Goal: Task Accomplishment & Management: Use online tool/utility

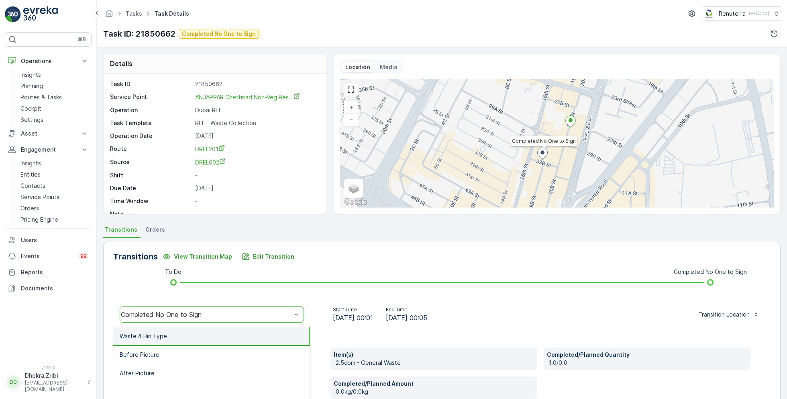
scroll to position [10, 0]
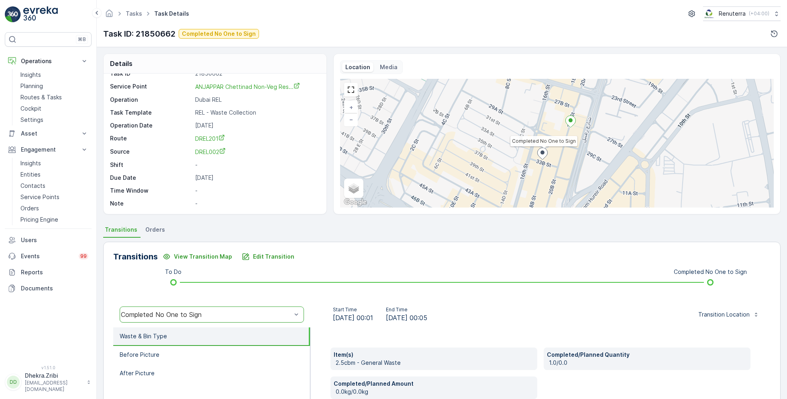
click at [33, 85] on p "Planning" at bounding box center [31, 86] width 22 height 8
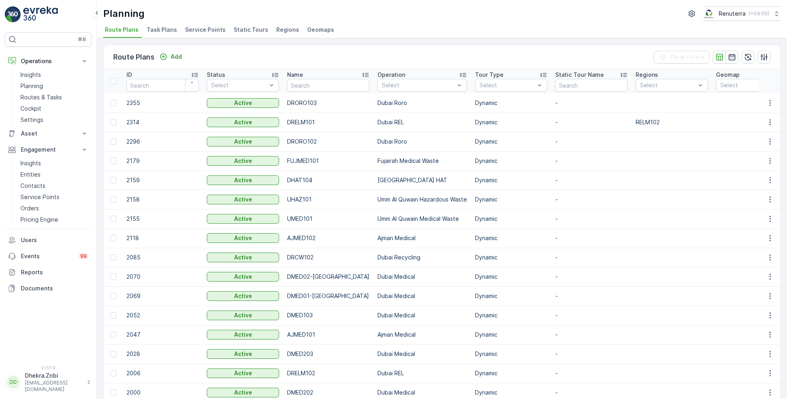
click at [206, 31] on span "Service Points" at bounding box center [205, 30] width 41 height 8
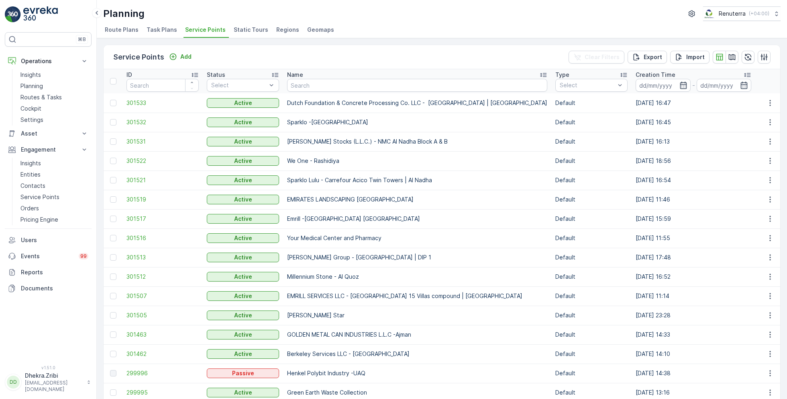
click at [322, 88] on input "text" at bounding box center [417, 85] width 260 height 13
type input "[MEDICAL_DATA]"
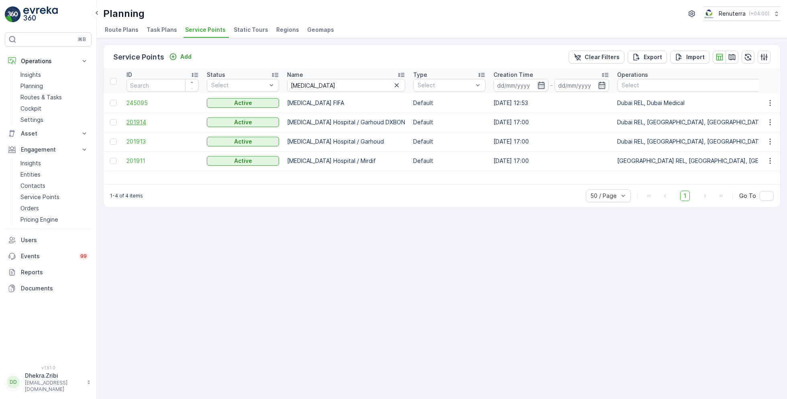
click at [135, 121] on span "201914" at bounding box center [163, 122] width 72 height 8
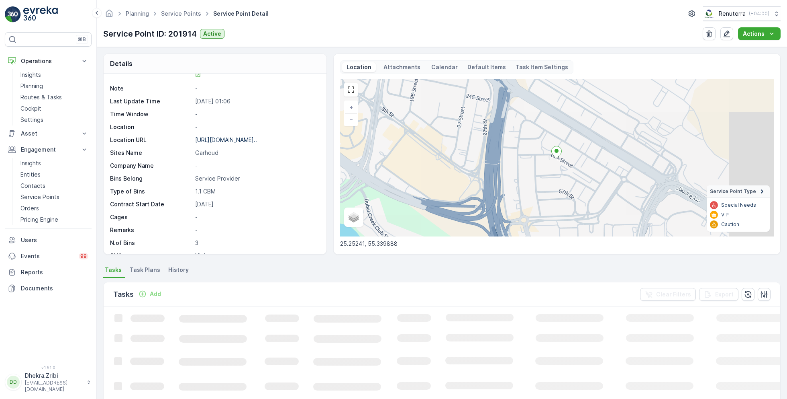
scroll to position [91, 0]
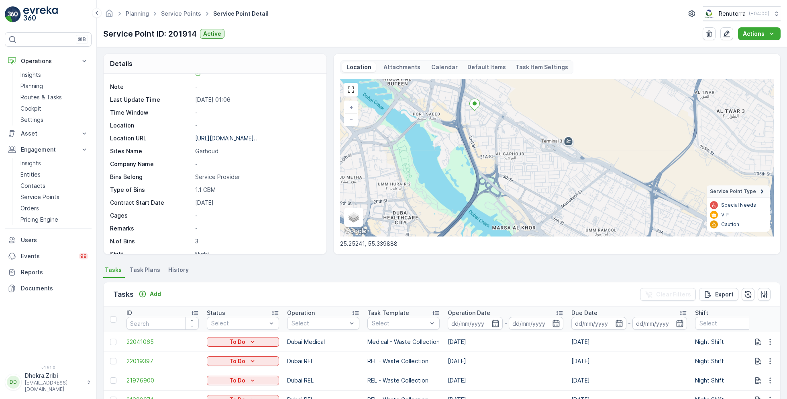
drag, startPoint x: 469, startPoint y: 204, endPoint x: 472, endPoint y: 139, distance: 65.1
click at [472, 139] on div "+ − Satellite Roadmap Terrain Hybrid Leaflet Keyboard shortcuts Map Data Map da…" at bounding box center [557, 157] width 434 height 157
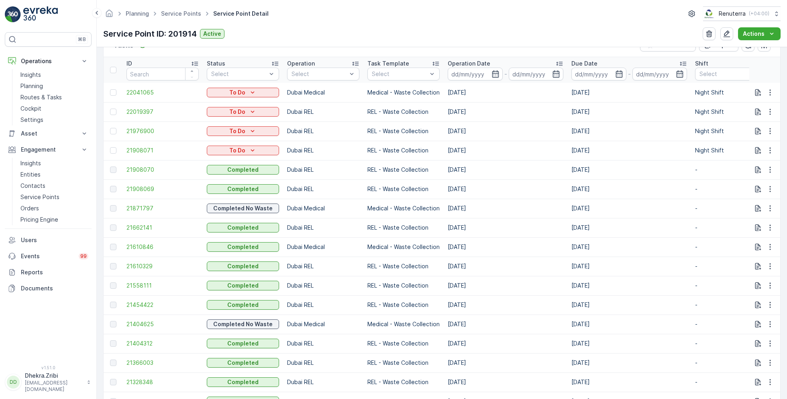
scroll to position [251, 0]
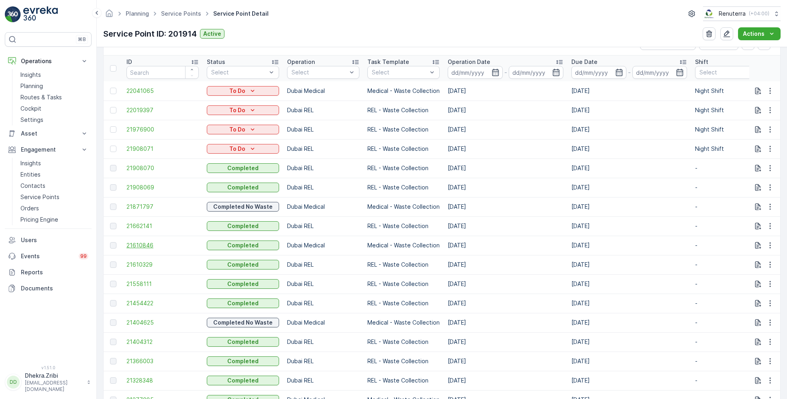
click at [141, 245] on span "21610846" at bounding box center [163, 245] width 72 height 8
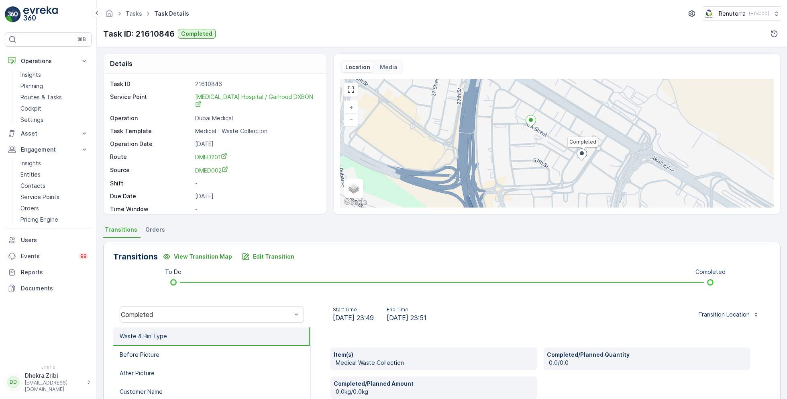
scroll to position [10, 0]
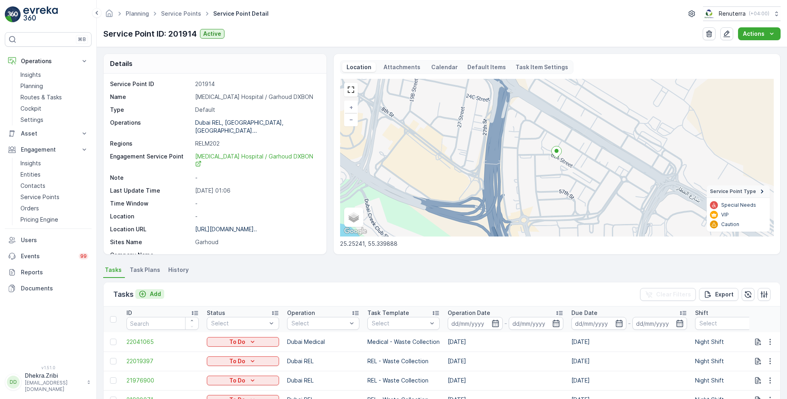
click at [156, 294] on p "Add" at bounding box center [155, 294] width 11 height 8
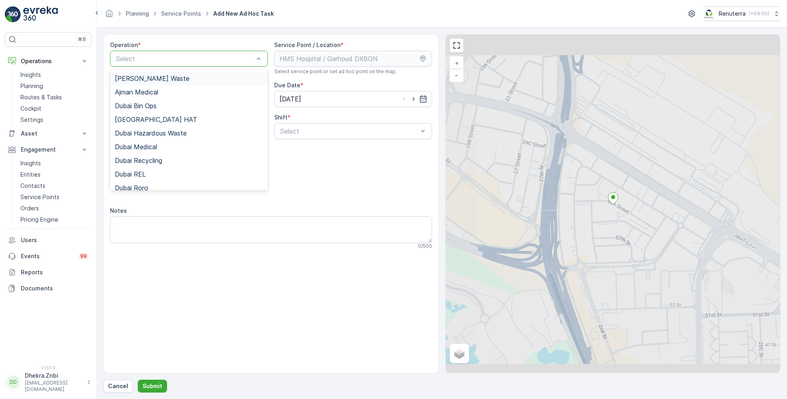
click at [225, 52] on div "Select" at bounding box center [189, 59] width 158 height 16
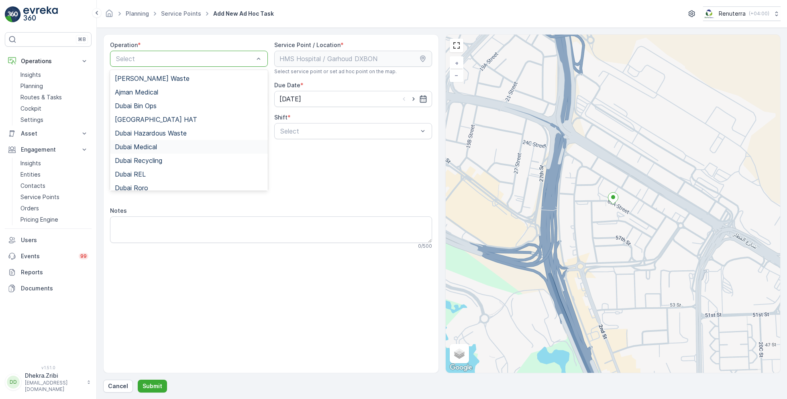
click at [147, 151] on div "Dubai Medical" at bounding box center [189, 147] width 158 height 14
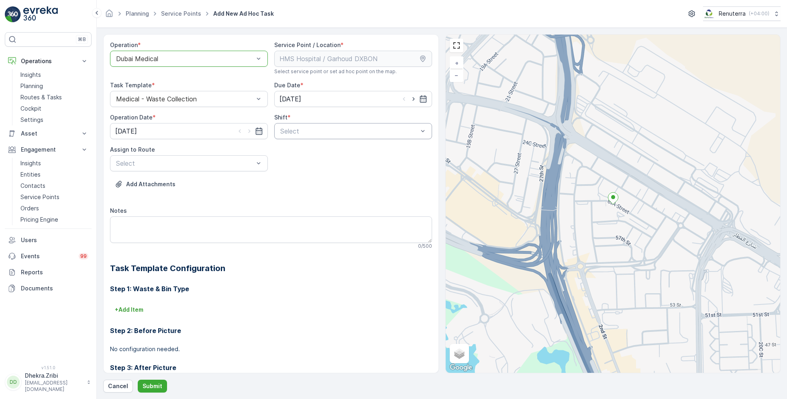
click at [323, 125] on div "Select" at bounding box center [353, 131] width 158 height 16
click at [297, 165] on span "Night Shift" at bounding box center [295, 164] width 33 height 7
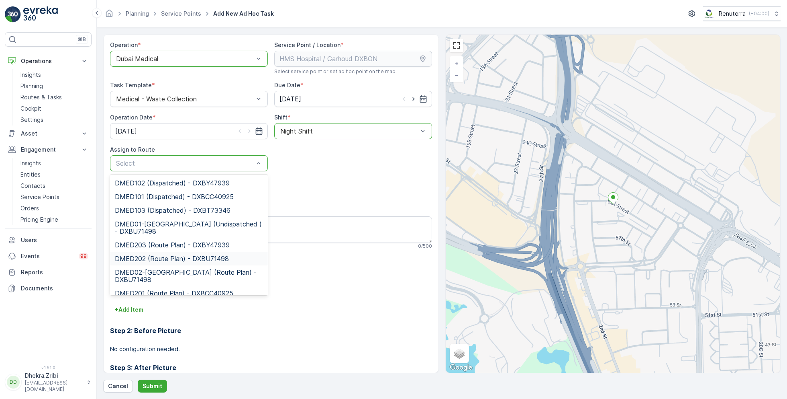
scroll to position [6, 0]
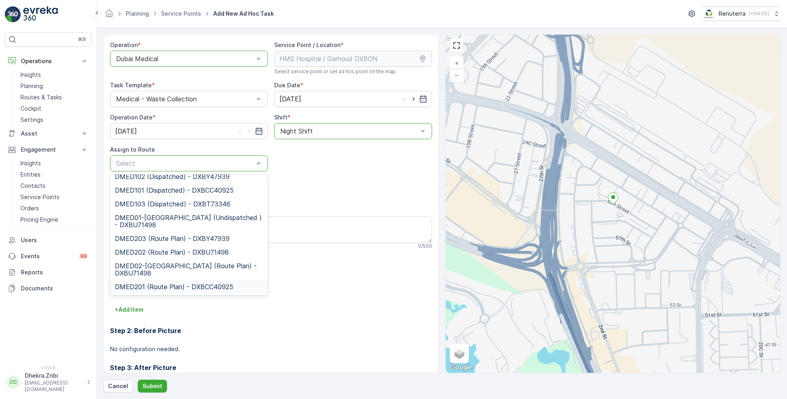
click at [151, 286] on span "DMED201 (Route Plan) - DXBCC40925" at bounding box center [174, 286] width 119 height 7
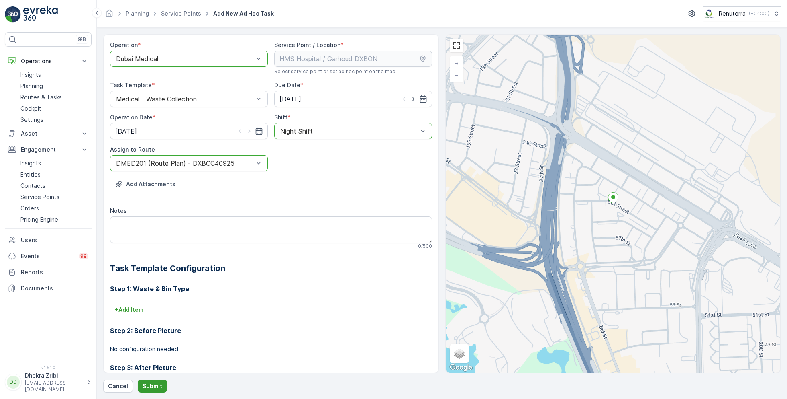
click at [153, 383] on p "Submit" at bounding box center [153, 386] width 20 height 8
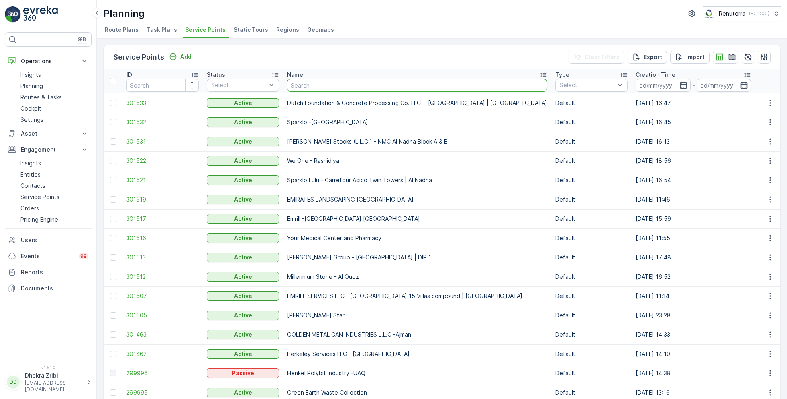
click at [321, 88] on input "text" at bounding box center [417, 85] width 260 height 13
type input "we one"
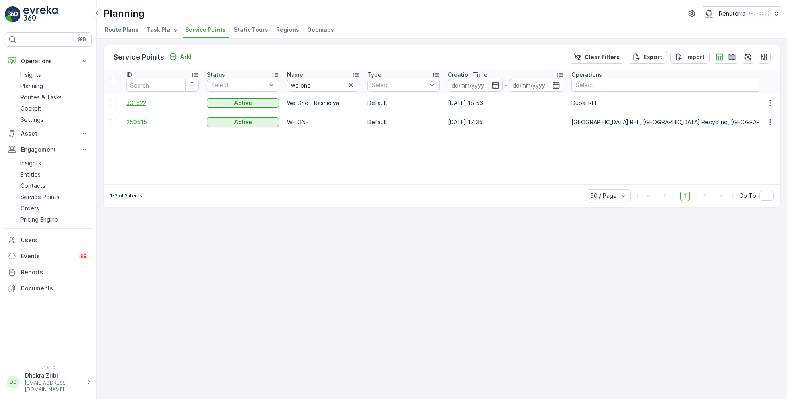
click at [140, 104] on span "301522" at bounding box center [163, 103] width 72 height 8
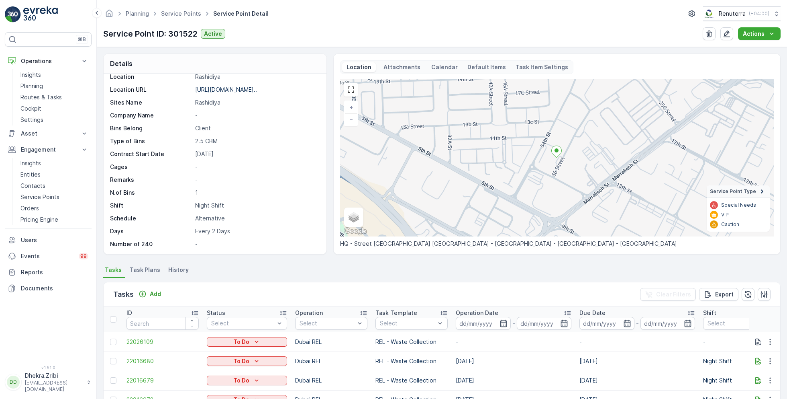
scroll to position [67, 0]
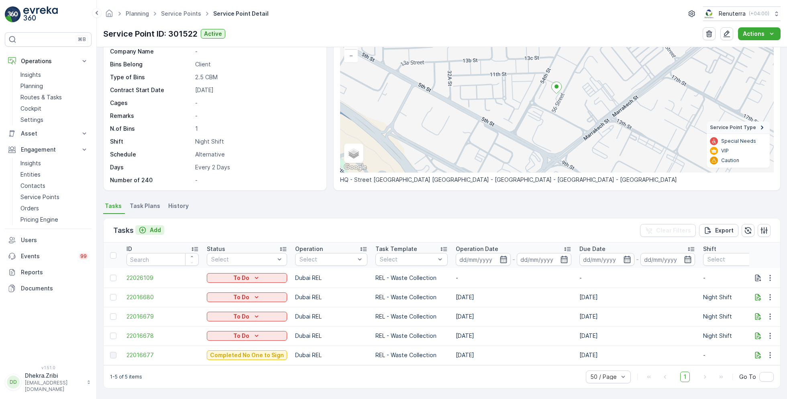
click at [155, 226] on p "Add" at bounding box center [155, 230] width 11 height 8
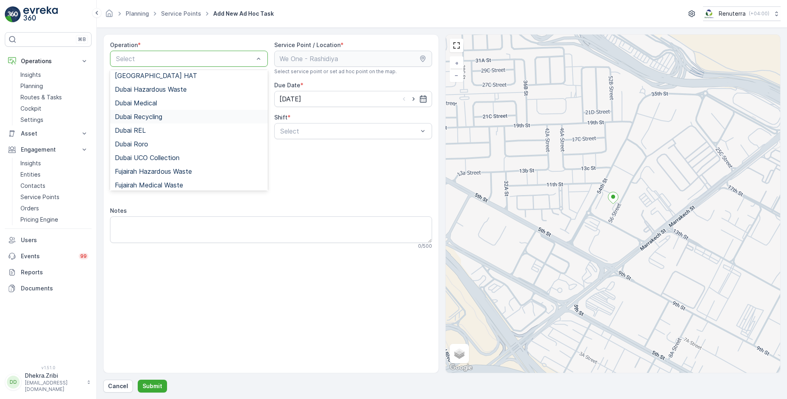
scroll to position [47, 0]
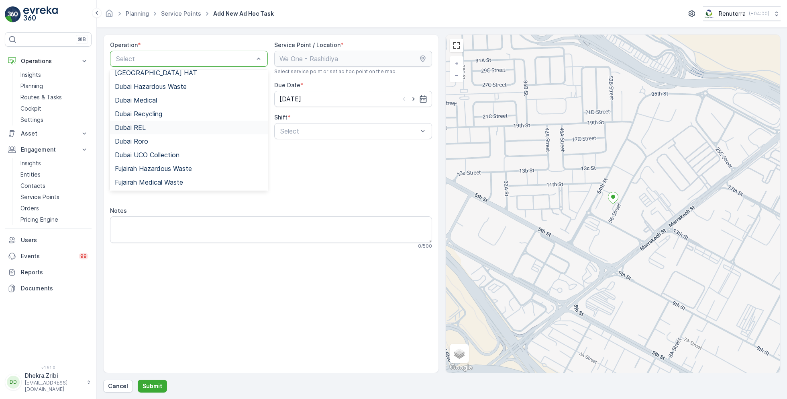
click at [151, 127] on div "Dubai REL" at bounding box center [189, 127] width 148 height 7
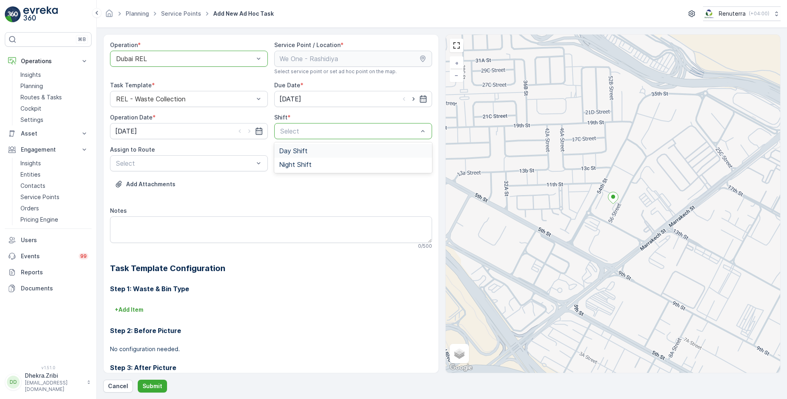
click at [310, 149] on div "Day Shift" at bounding box center [353, 150] width 148 height 7
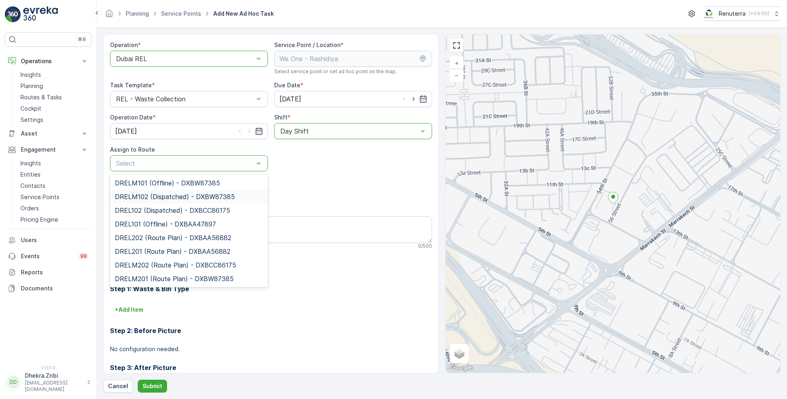
click at [170, 194] on span "DRELM102 (Dispatched) - DXBW87385" at bounding box center [175, 196] width 120 height 7
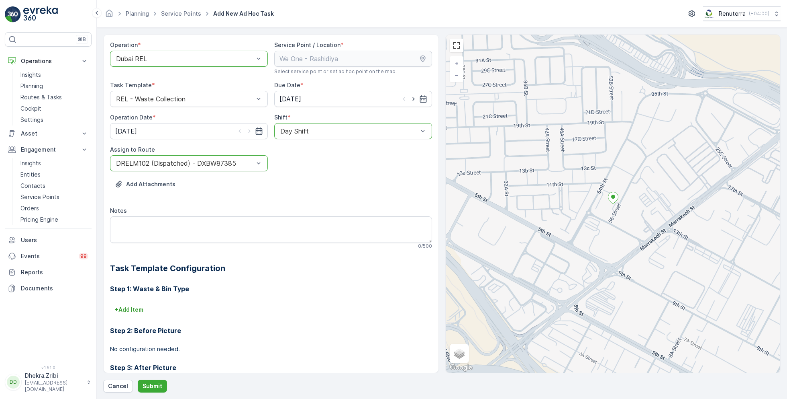
click at [244, 190] on div "Add Attachments" at bounding box center [271, 189] width 322 height 22
click at [143, 384] on p "Submit" at bounding box center [153, 386] width 20 height 8
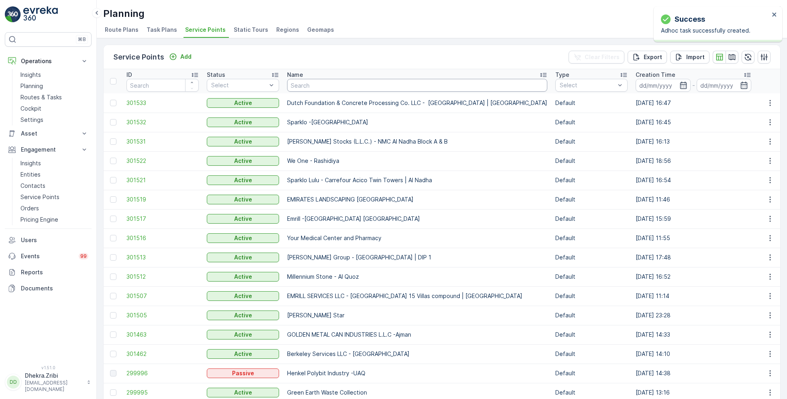
click at [309, 87] on input "text" at bounding box center [417, 85] width 260 height 13
type input "emril"
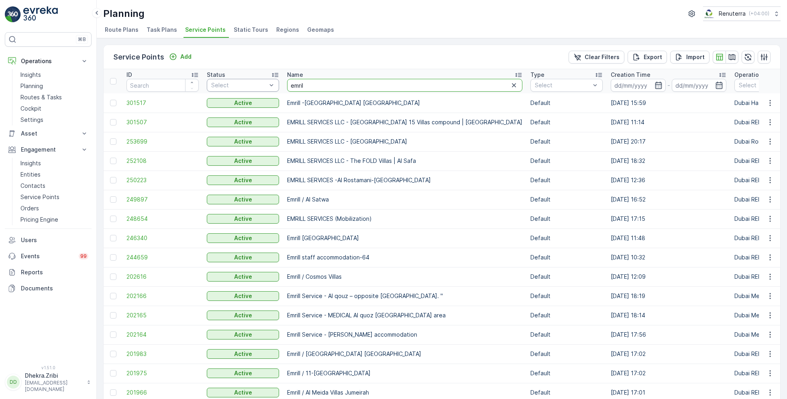
drag, startPoint x: 327, startPoint y: 83, endPoint x: 254, endPoint y: 83, distance: 72.7
type input "emirate"
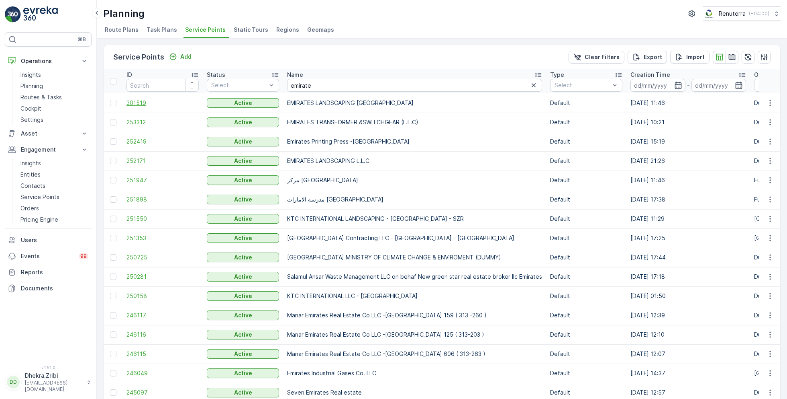
click at [141, 102] on span "301519" at bounding box center [163, 103] width 72 height 8
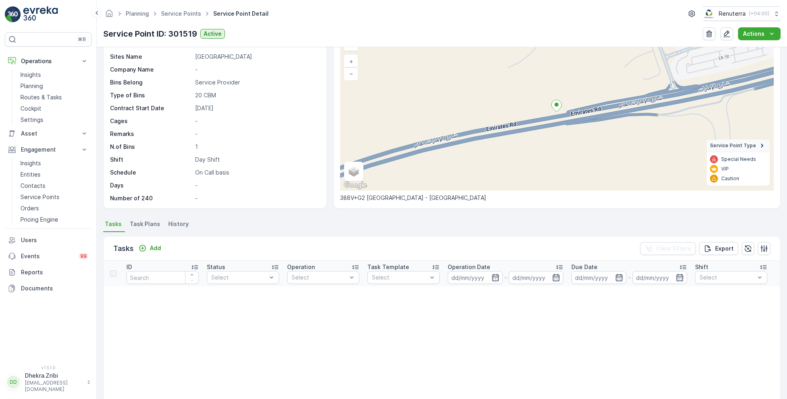
scroll to position [44, 0]
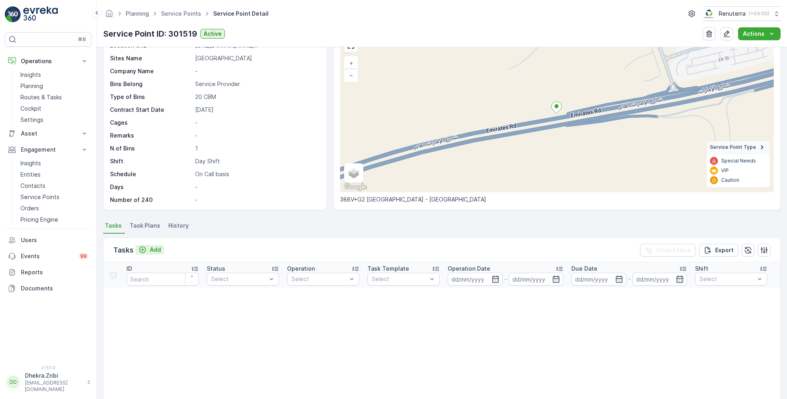
click at [153, 246] on p "Add" at bounding box center [155, 249] width 11 height 8
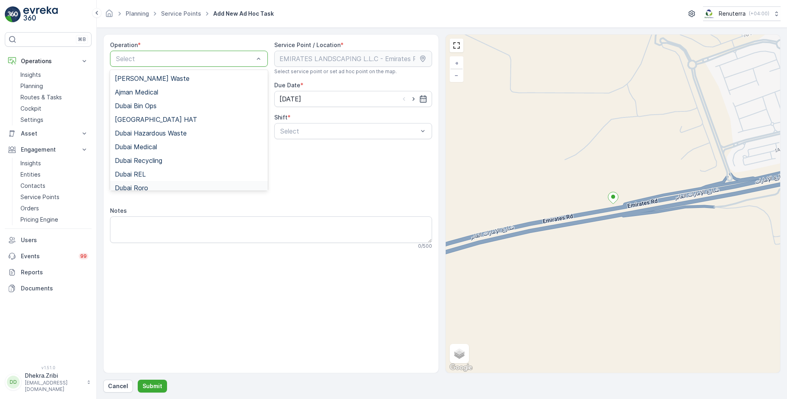
click at [151, 188] on div "Dubai Roro" at bounding box center [189, 187] width 148 height 7
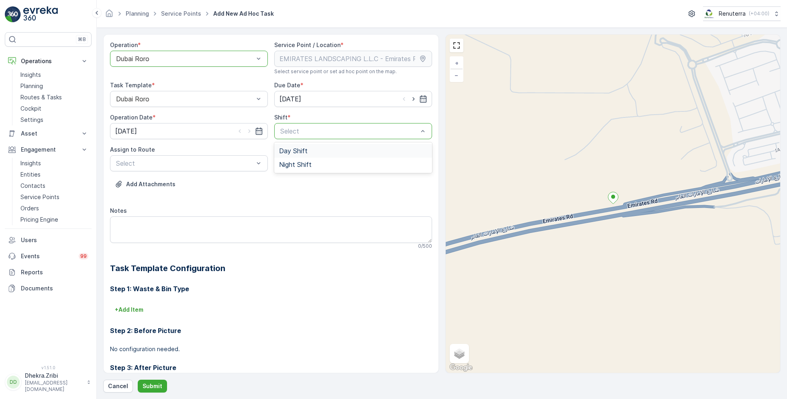
click at [299, 151] on span "Day Shift" at bounding box center [293, 150] width 29 height 7
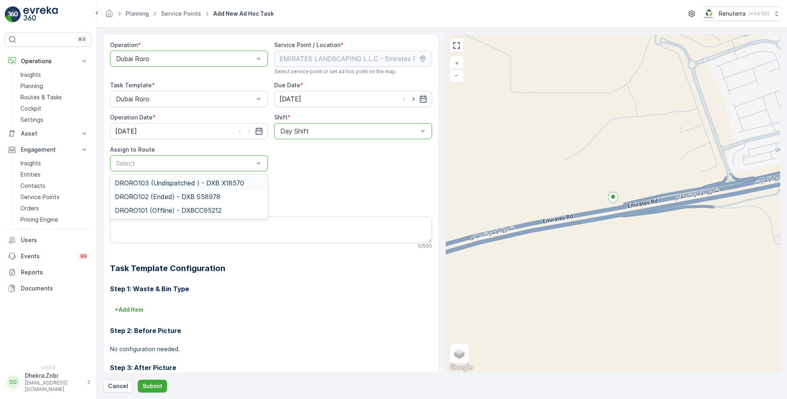
click at [150, 181] on span "DRORO103 (Undispatched ) - DXB X18570" at bounding box center [179, 182] width 129 height 7
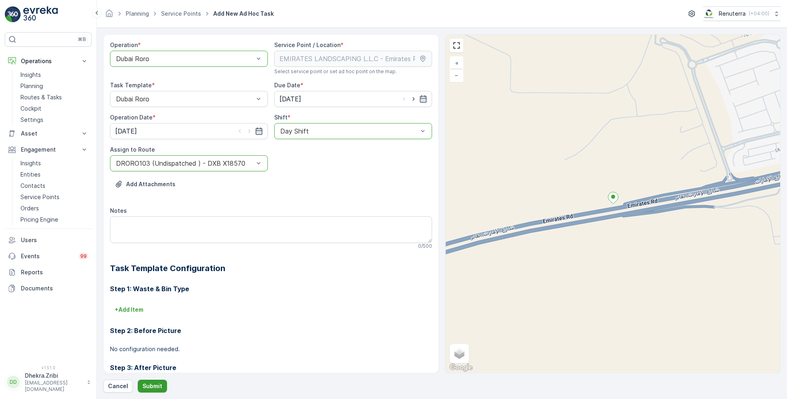
click at [148, 380] on button "Submit" at bounding box center [152, 385] width 29 height 13
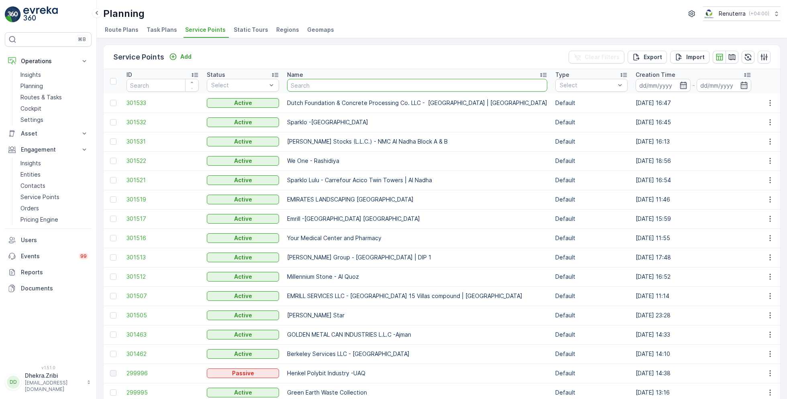
click at [322, 90] on input "text" at bounding box center [417, 85] width 260 height 13
type input "deco waste"
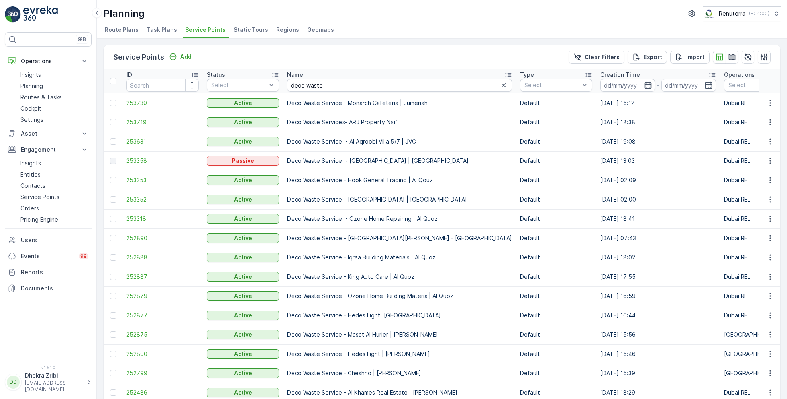
click at [408, 249] on td "Deco Waste Service - Iqraa Building Materials | Al Quoz" at bounding box center [399, 256] width 233 height 19
click at [151, 218] on span "253318" at bounding box center [163, 219] width 72 height 8
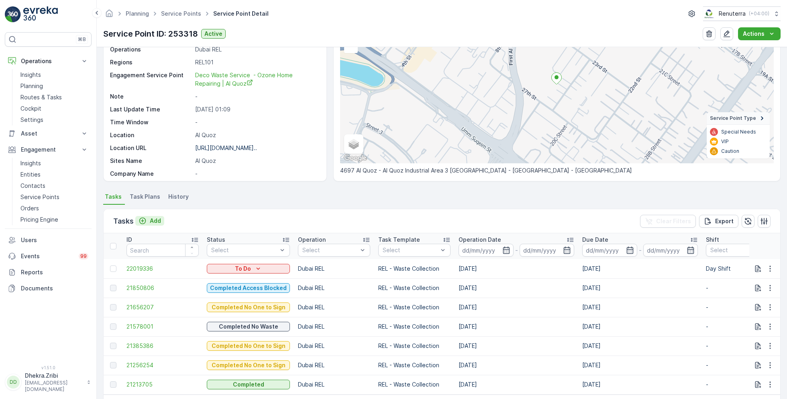
click at [151, 217] on p "Add" at bounding box center [155, 221] width 11 height 8
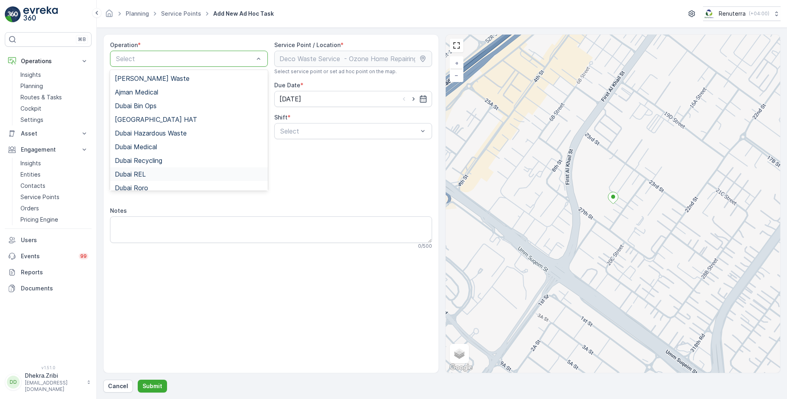
click at [143, 172] on span "Dubai REL" at bounding box center [130, 173] width 31 height 7
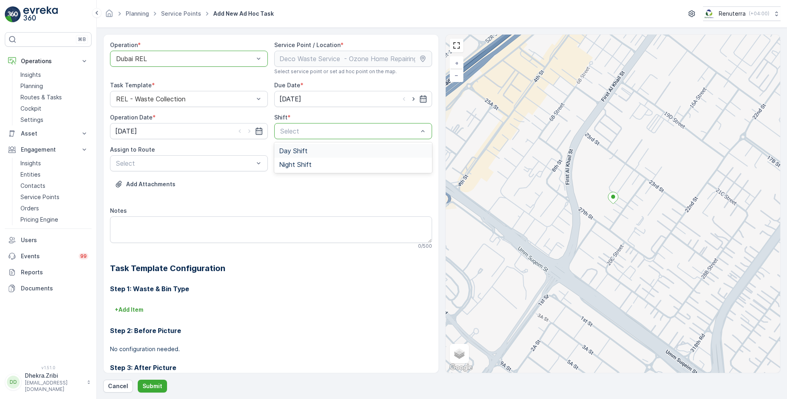
click at [292, 152] on span "Day Shift" at bounding box center [293, 150] width 29 height 7
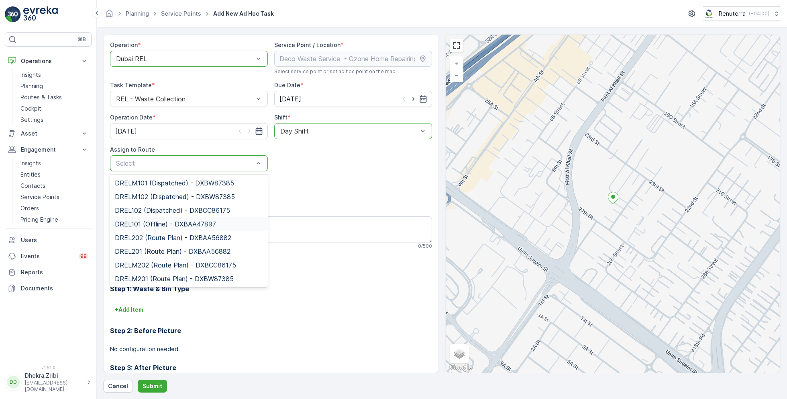
click at [157, 221] on span "DREL101 (Offline) - DXBAA47897" at bounding box center [165, 223] width 101 height 7
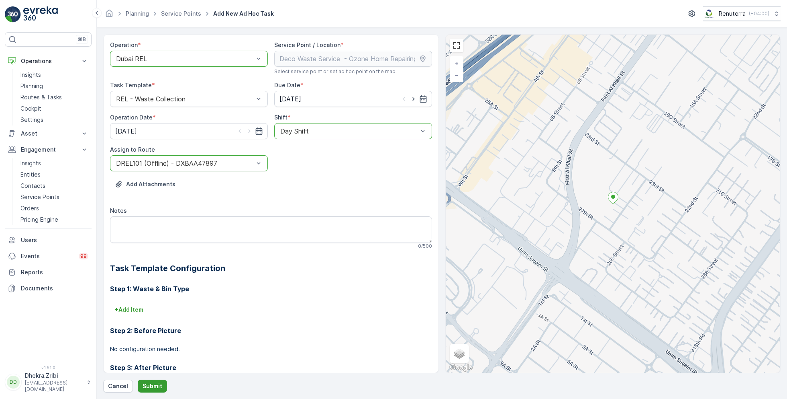
click at [153, 386] on p "Submit" at bounding box center [153, 386] width 20 height 8
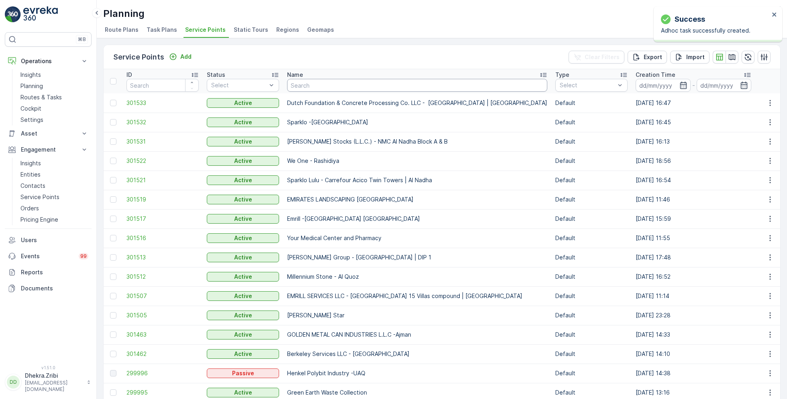
click at [350, 88] on input "text" at bounding box center [417, 85] width 260 height 13
type input "o"
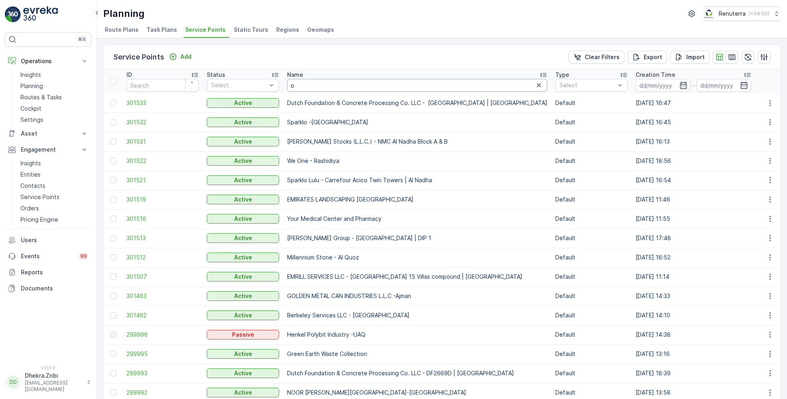
click at [313, 86] on input "o" at bounding box center [417, 85] width 260 height 13
type input "deco"
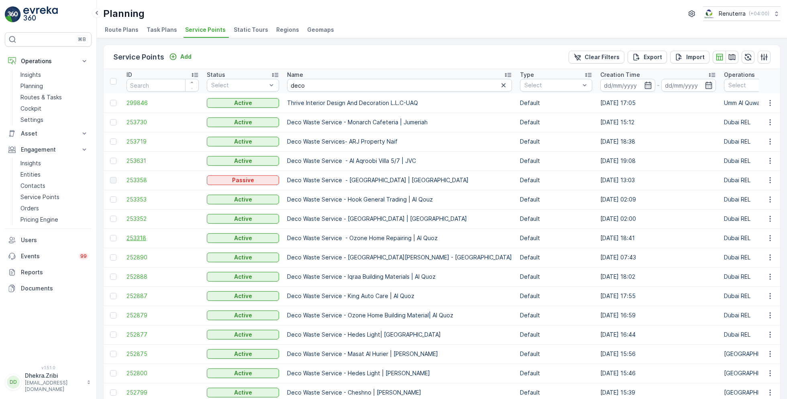
click at [133, 238] on span "253318" at bounding box center [163, 238] width 72 height 8
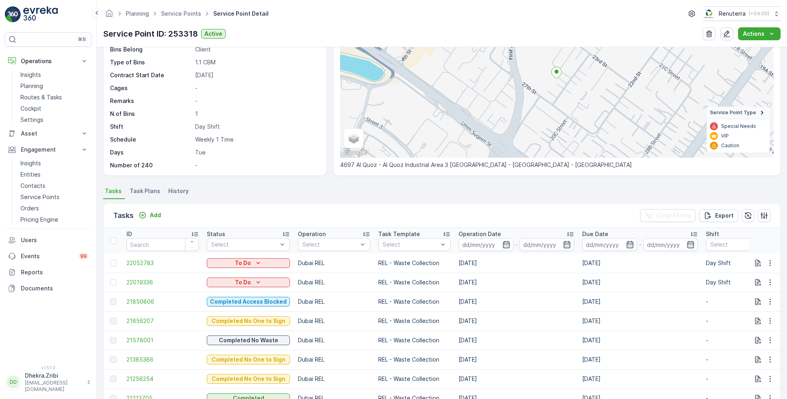
scroll to position [90, 0]
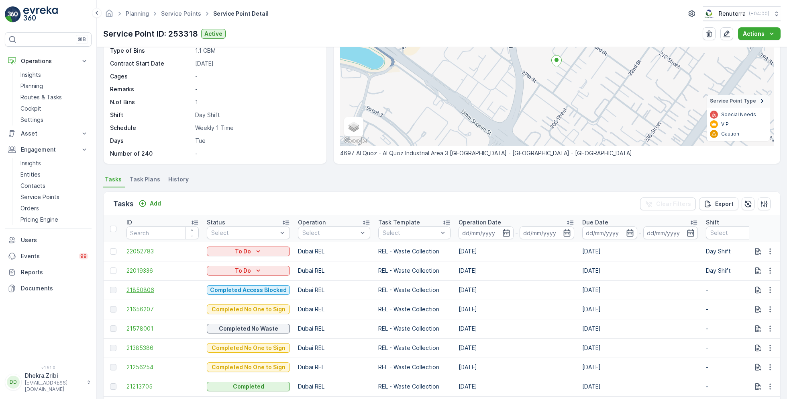
click at [145, 289] on span "21850806" at bounding box center [163, 290] width 72 height 8
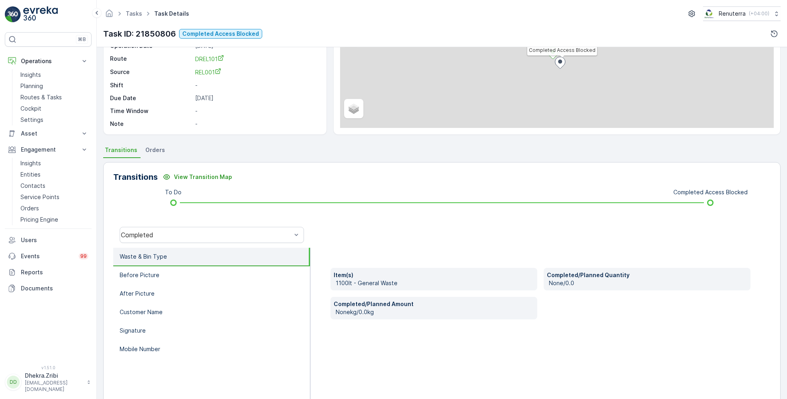
scroll to position [107, 0]
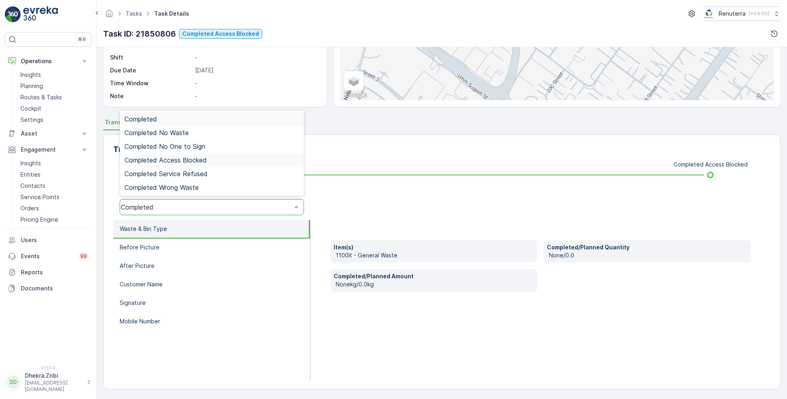
click at [198, 158] on span "Completed Access Blocked" at bounding box center [166, 159] width 82 height 7
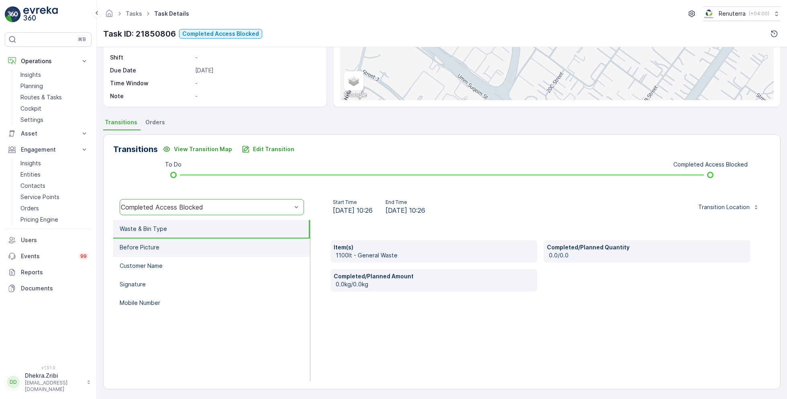
click at [166, 241] on li "Before Picture" at bounding box center [211, 247] width 197 height 18
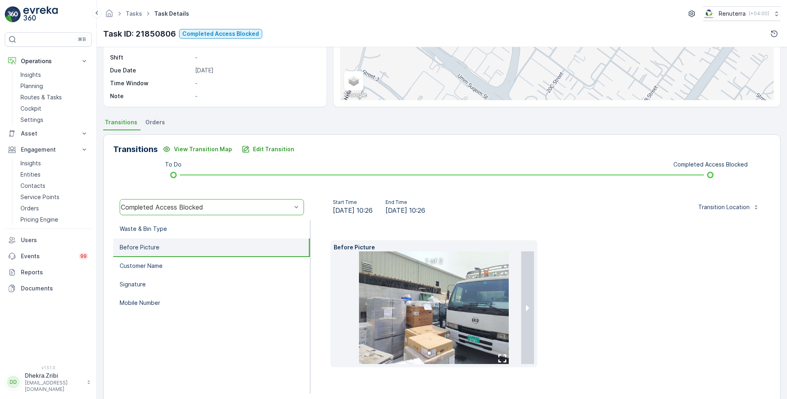
click at [430, 297] on img at bounding box center [434, 307] width 150 height 112
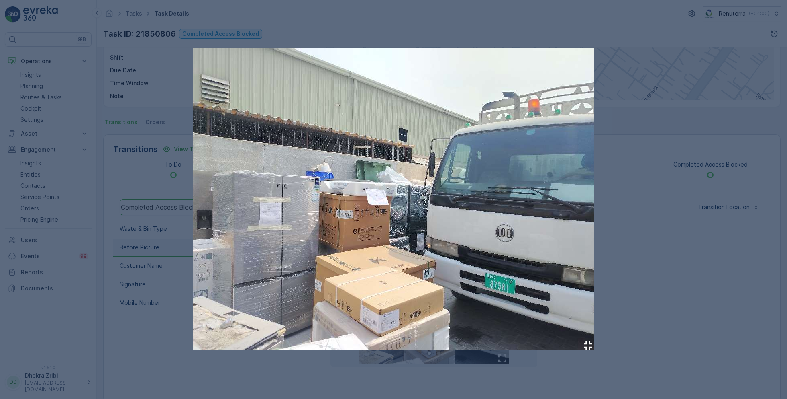
click at [633, 168] on div at bounding box center [393, 199] width 787 height 399
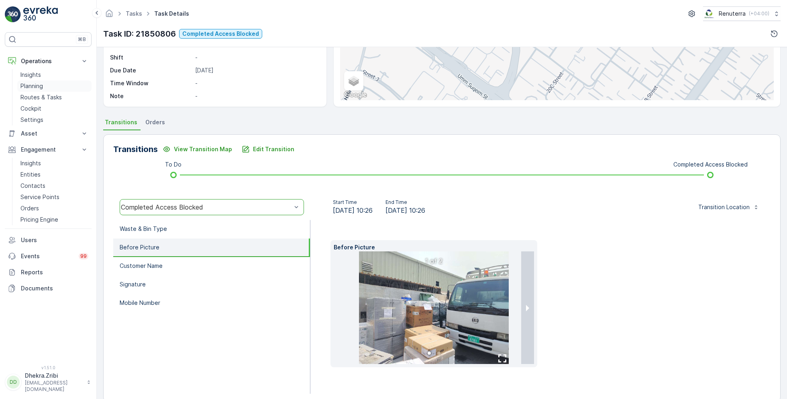
click at [39, 85] on p "Planning" at bounding box center [31, 86] width 22 height 8
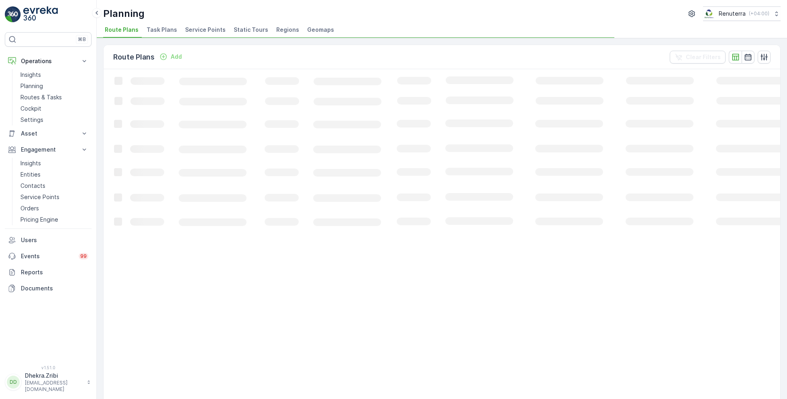
click at [215, 29] on span "Service Points" at bounding box center [205, 30] width 41 height 8
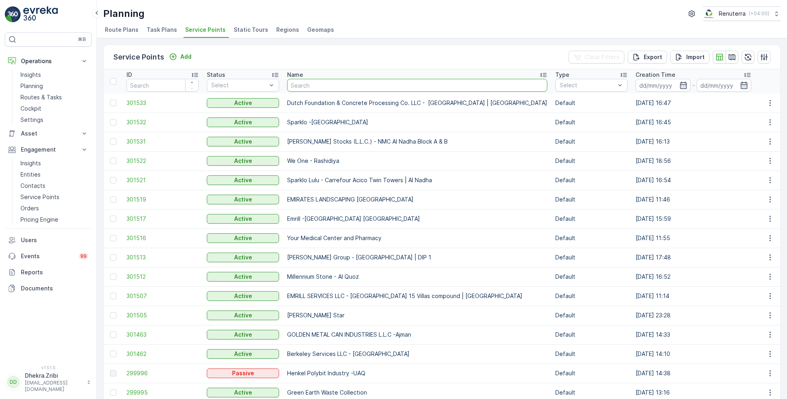
click at [339, 88] on input "text" at bounding box center [417, 85] width 260 height 13
type input "khk"
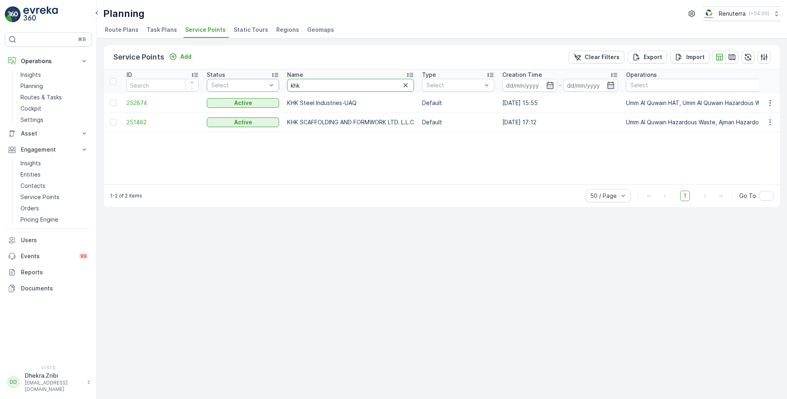
drag, startPoint x: 307, startPoint y: 83, endPoint x: 264, endPoint y: 82, distance: 43.0
type input "a"
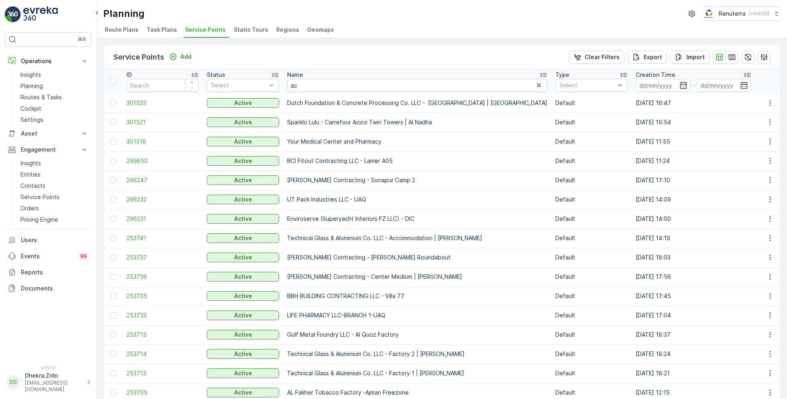
click at [311, 76] on div "Name" at bounding box center [417, 75] width 260 height 8
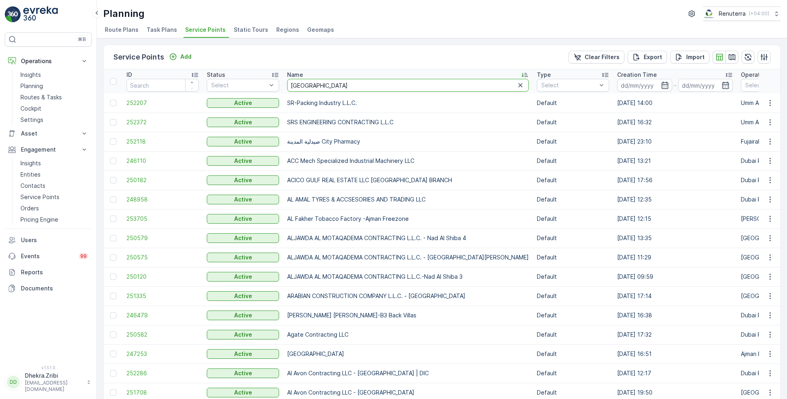
type input "arabian"
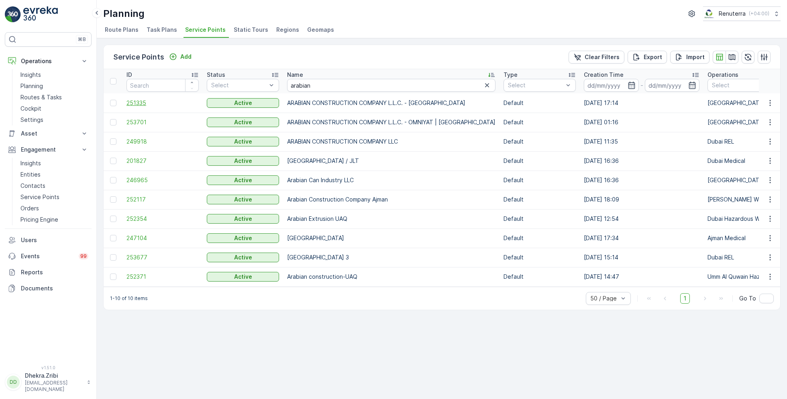
click at [134, 104] on span "251335" at bounding box center [163, 103] width 72 height 8
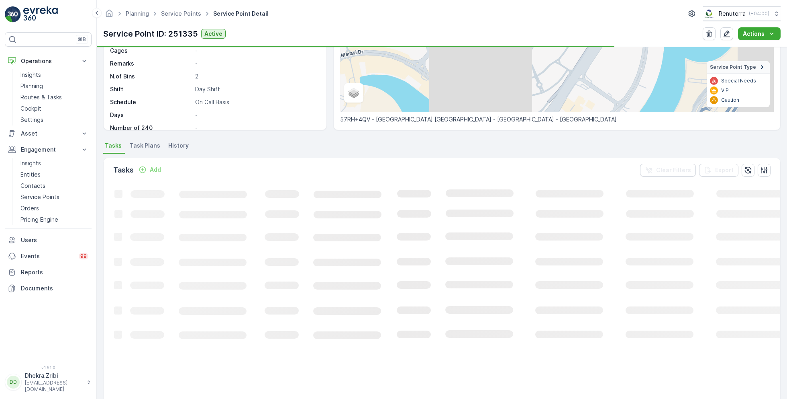
scroll to position [126, 0]
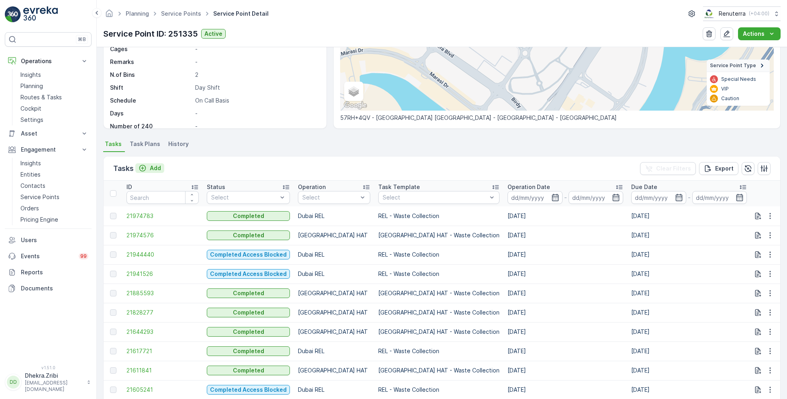
click at [152, 168] on p "Add" at bounding box center [155, 168] width 11 height 8
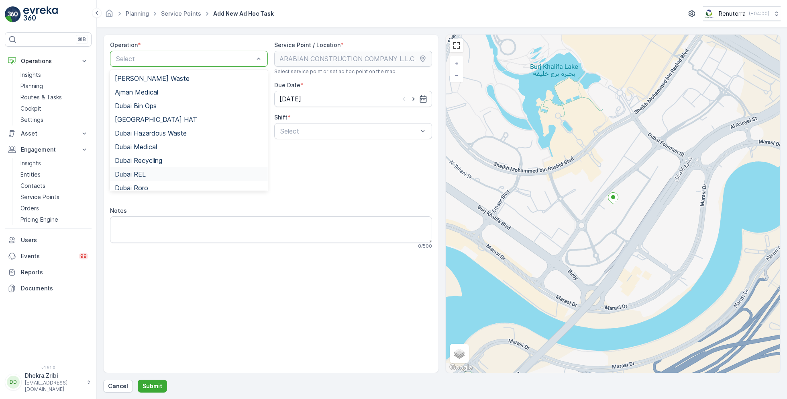
click at [148, 174] on div "Dubai REL" at bounding box center [189, 173] width 148 height 7
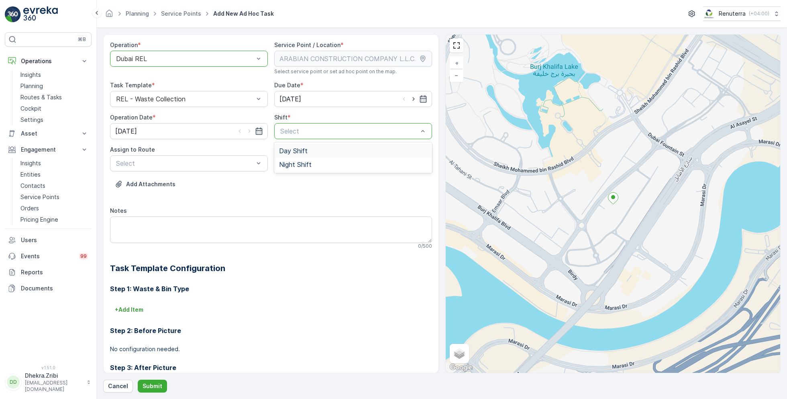
click at [293, 149] on span "Day Shift" at bounding box center [293, 150] width 29 height 7
click at [205, 168] on div "Select" at bounding box center [189, 163] width 158 height 16
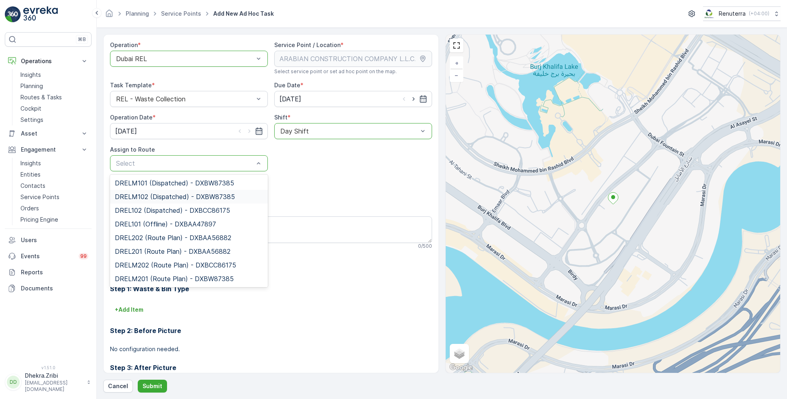
click at [168, 196] on span "DRELM102 (Dispatched) - DXBW87385" at bounding box center [175, 196] width 120 height 7
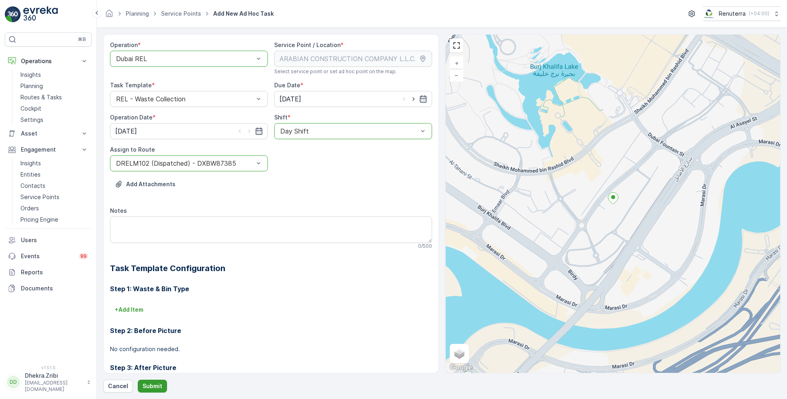
click at [154, 386] on p "Submit" at bounding box center [153, 386] width 20 height 8
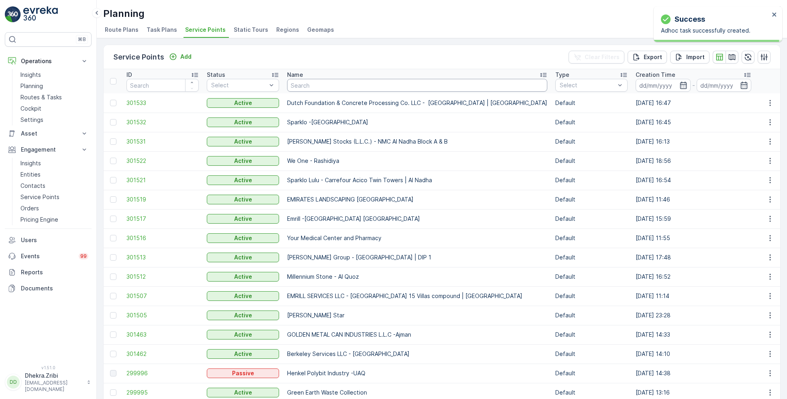
click at [307, 85] on input "text" at bounding box center [417, 85] width 260 height 13
type input "elive"
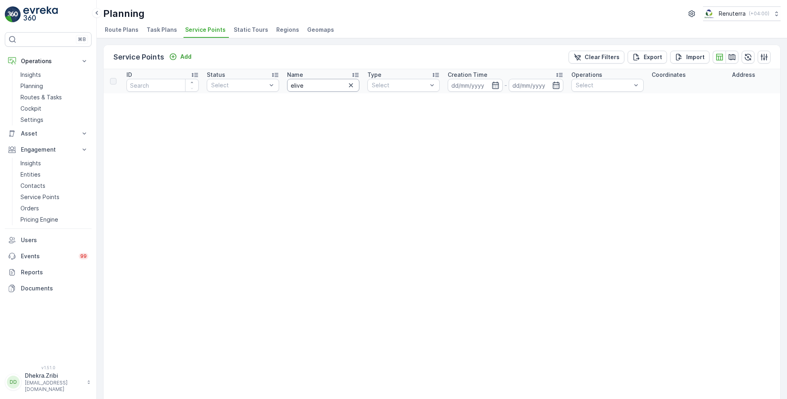
click at [314, 85] on input "elive" at bounding box center [323, 85] width 72 height 13
type input "e elive"
drag, startPoint x: 317, startPoint y: 85, endPoint x: 260, endPoint y: 84, distance: 57.1
type input "elive"
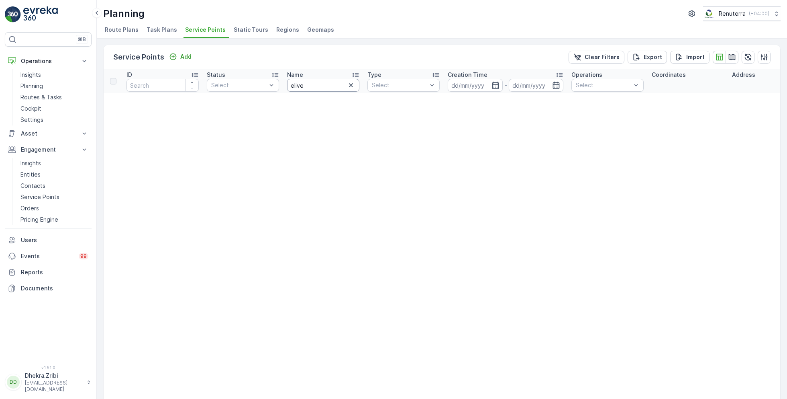
click at [314, 84] on input "elive" at bounding box center [323, 85] width 72 height 13
type input "e"
type input "E"
